Goal: Task Accomplishment & Management: Use online tool/utility

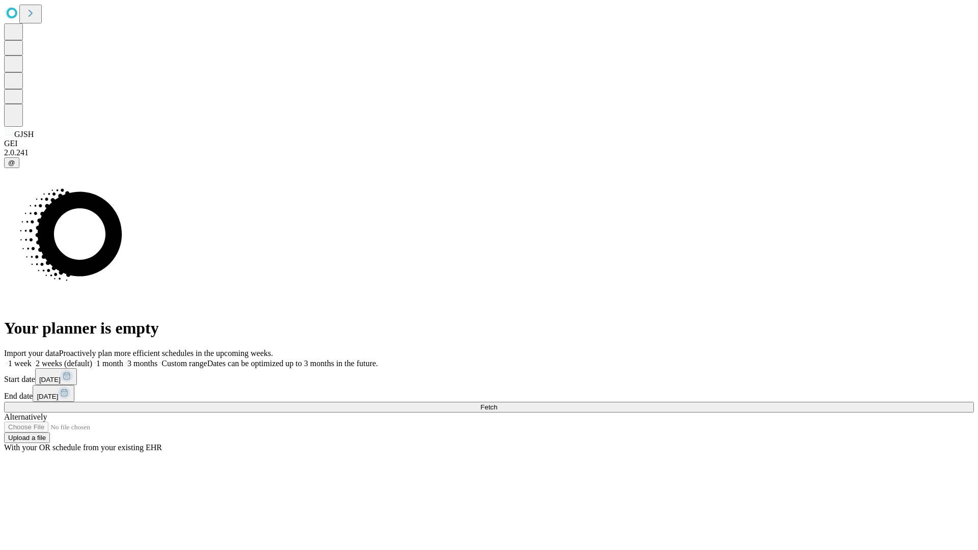
click at [497, 404] on span "Fetch" at bounding box center [488, 408] width 17 height 8
